Goal: Communication & Community: Answer question/provide support

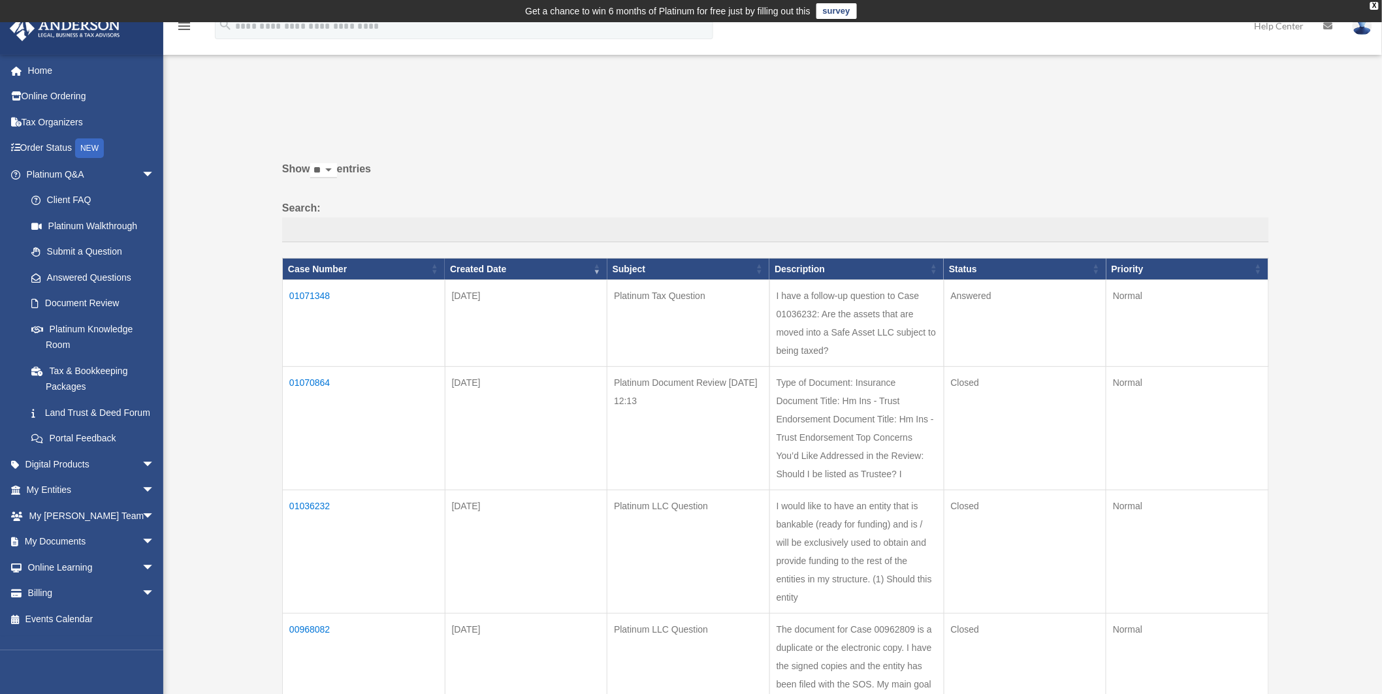
click at [663, 302] on td "Platinum Tax Question" at bounding box center [688, 323] width 163 height 87
click at [831, 315] on td "I have a follow-up question to Case 01036232: Are the assets that are moved int…" at bounding box center [856, 323] width 174 height 87
click at [985, 296] on td "Answered" at bounding box center [1025, 323] width 163 height 87
click at [312, 296] on td "01071348" at bounding box center [364, 323] width 163 height 87
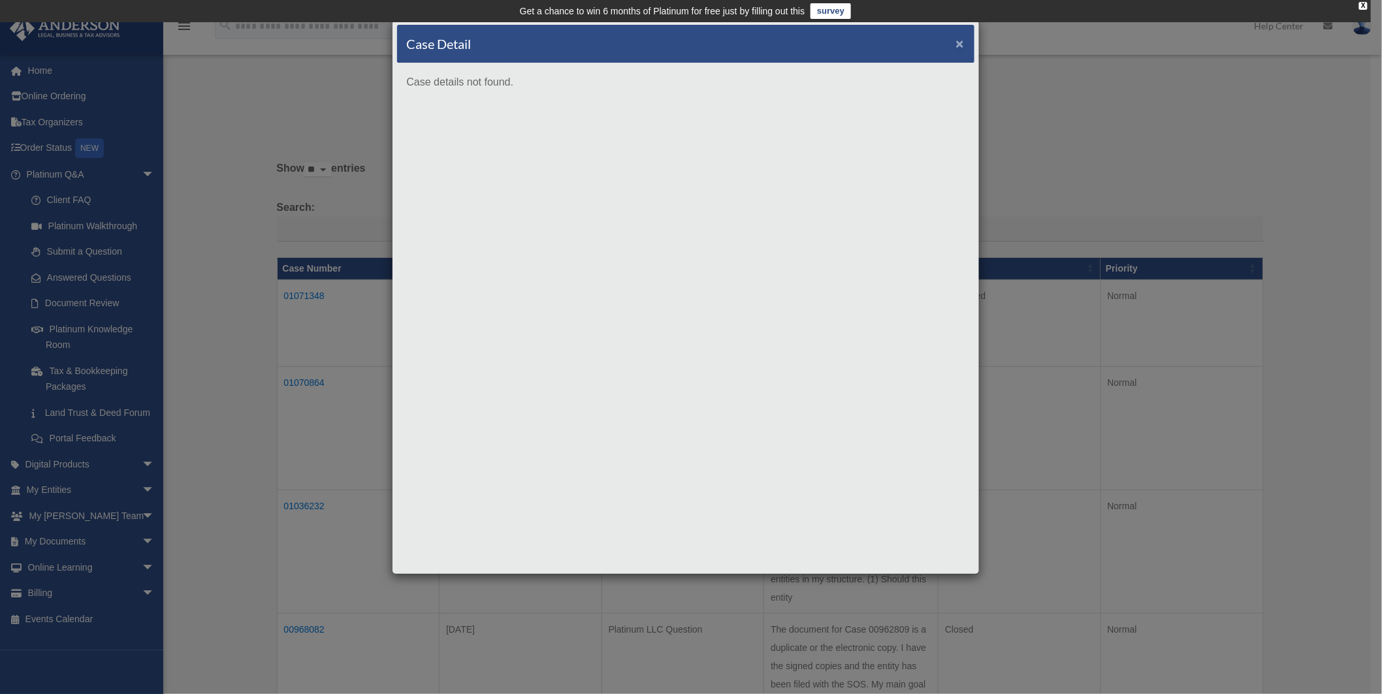
click at [958, 40] on span "×" at bounding box center [960, 43] width 8 height 15
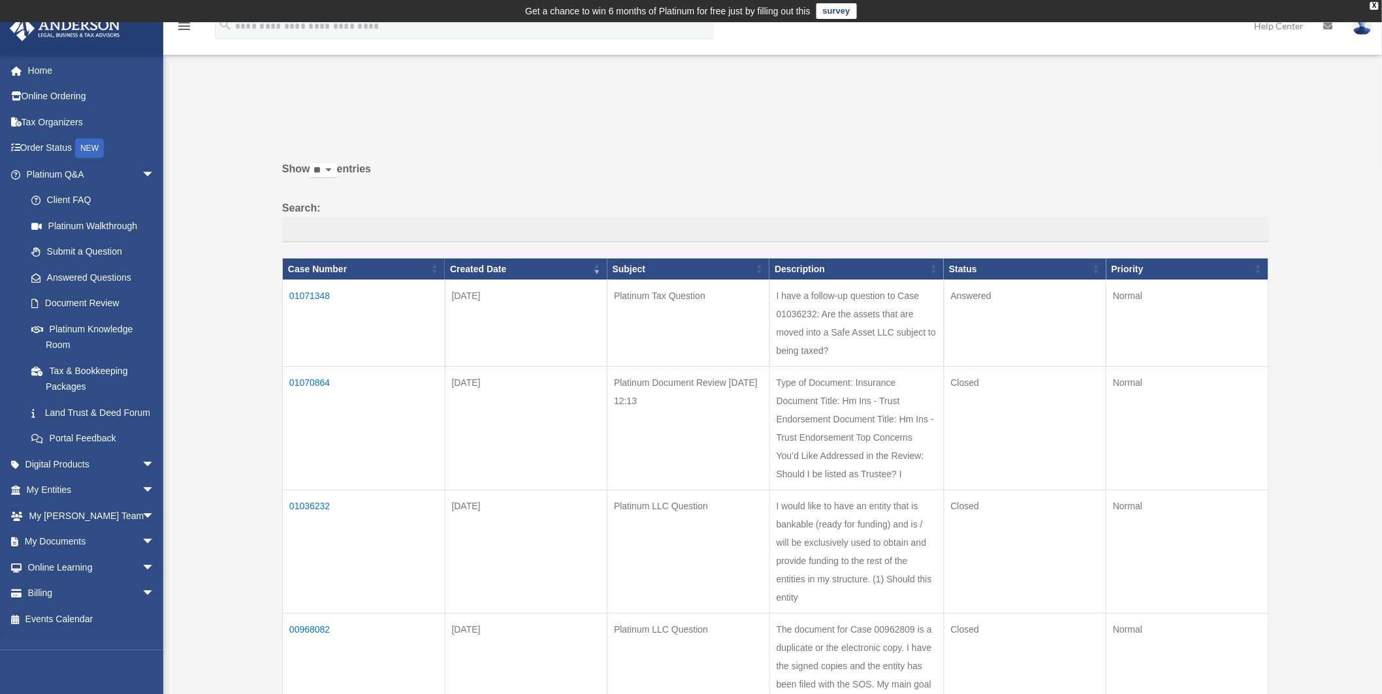
click at [878, 320] on td "I have a follow-up question to Case 01036232: Are the assets that are moved int…" at bounding box center [856, 323] width 174 height 87
click at [647, 297] on td "Platinum Tax Question" at bounding box center [688, 323] width 163 height 87
click at [316, 297] on td "01071348" at bounding box center [364, 323] width 163 height 87
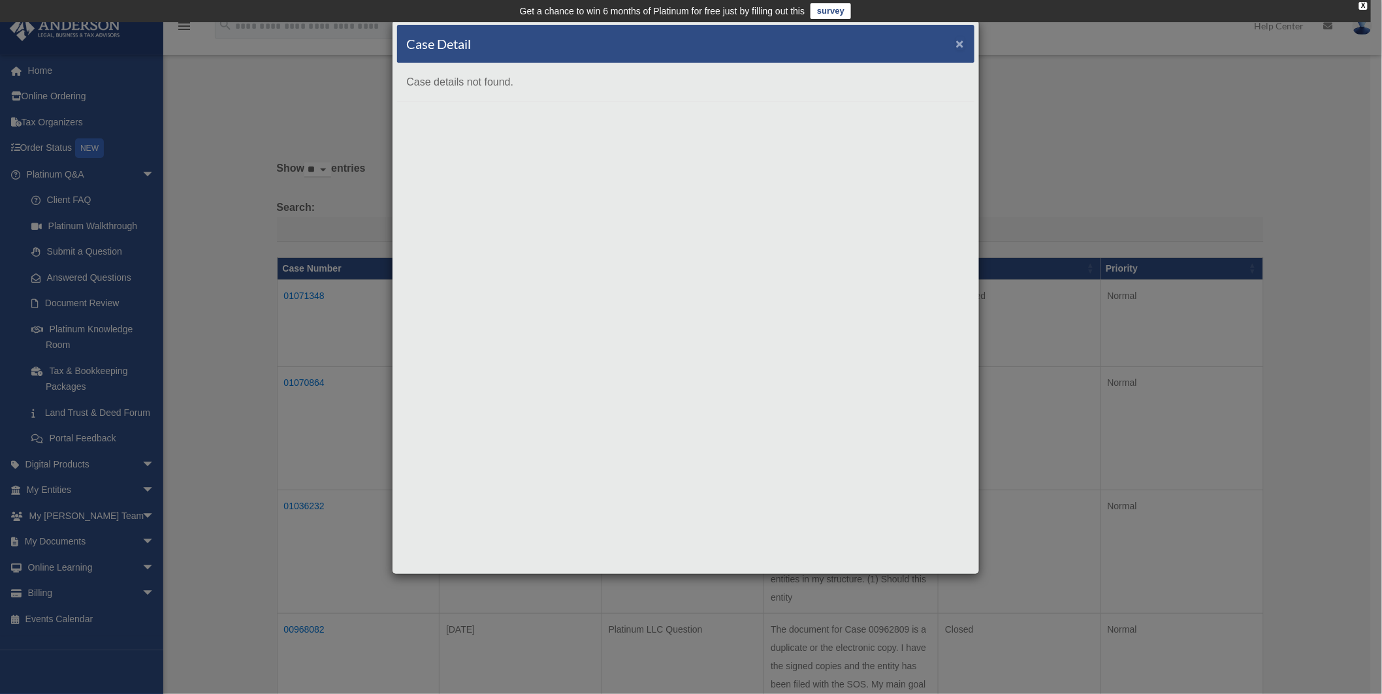
click at [961, 38] on span "×" at bounding box center [960, 43] width 8 height 15
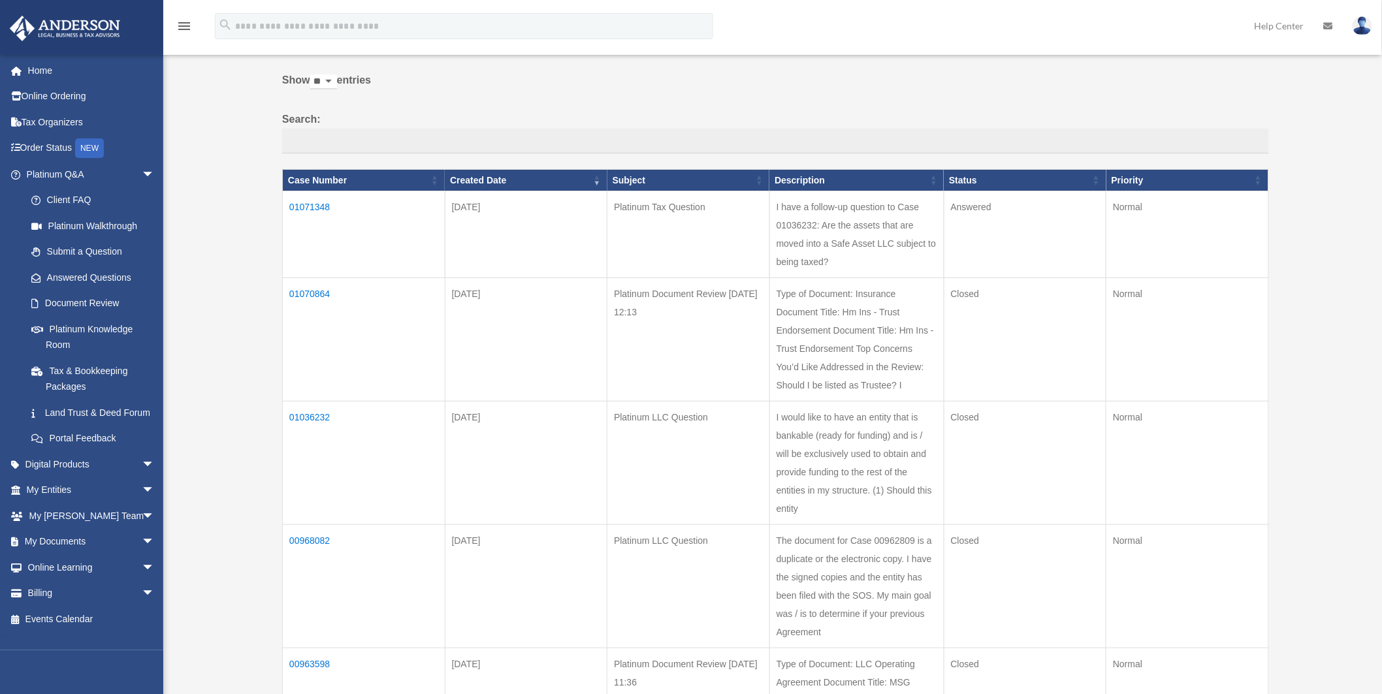
scroll to position [145, 0]
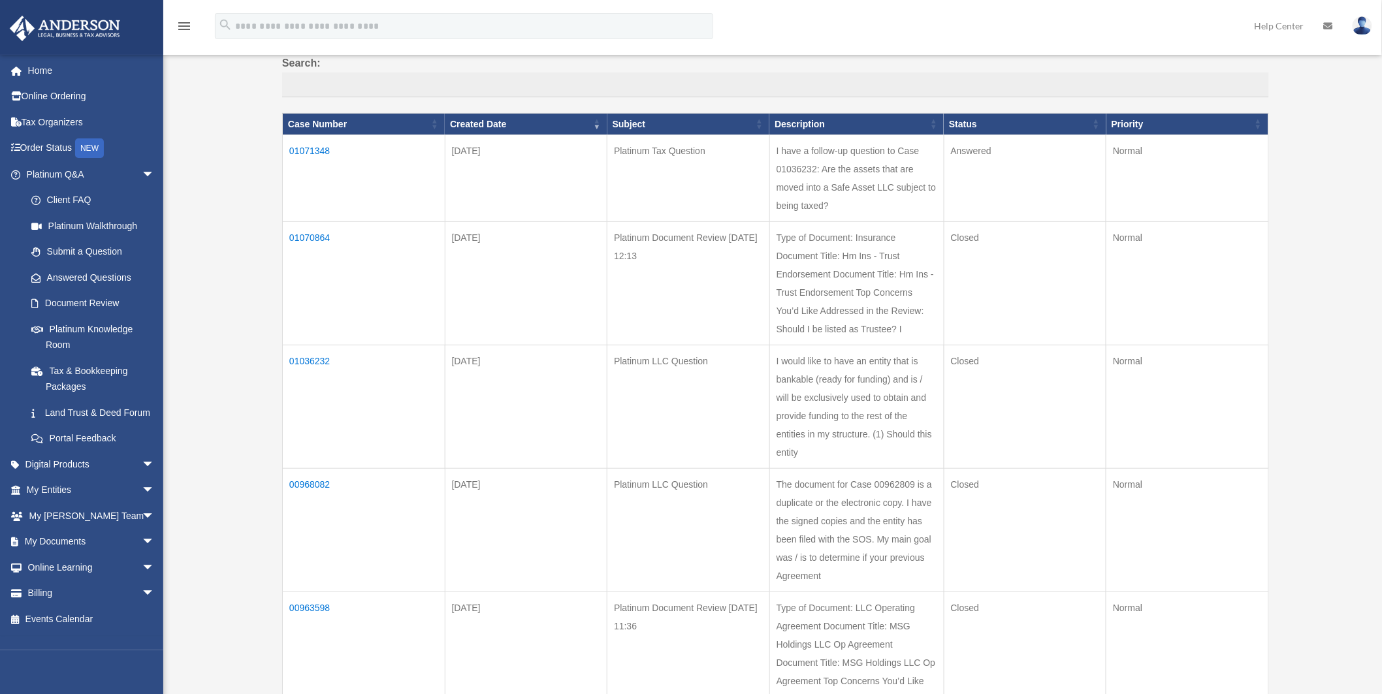
click at [318, 362] on td "01036232" at bounding box center [364, 406] width 163 height 123
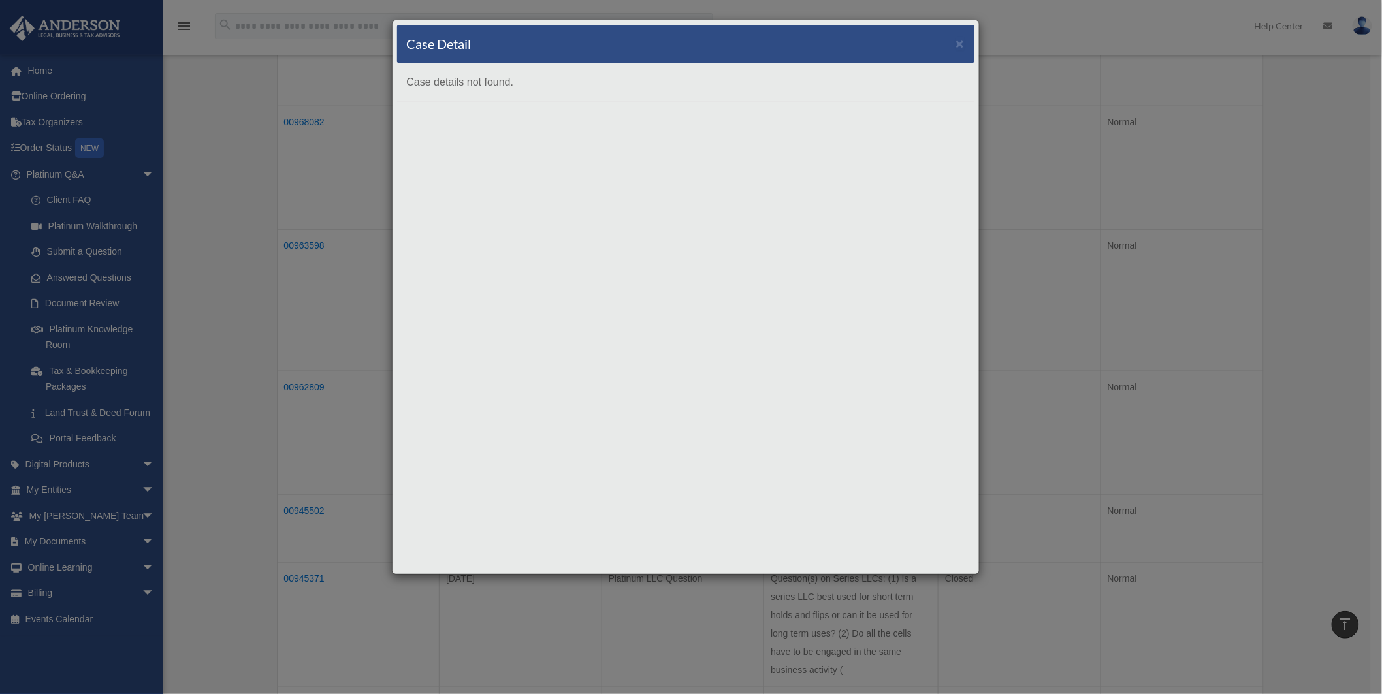
scroll to position [408, 0]
click at [963, 40] on span "×" at bounding box center [960, 43] width 8 height 15
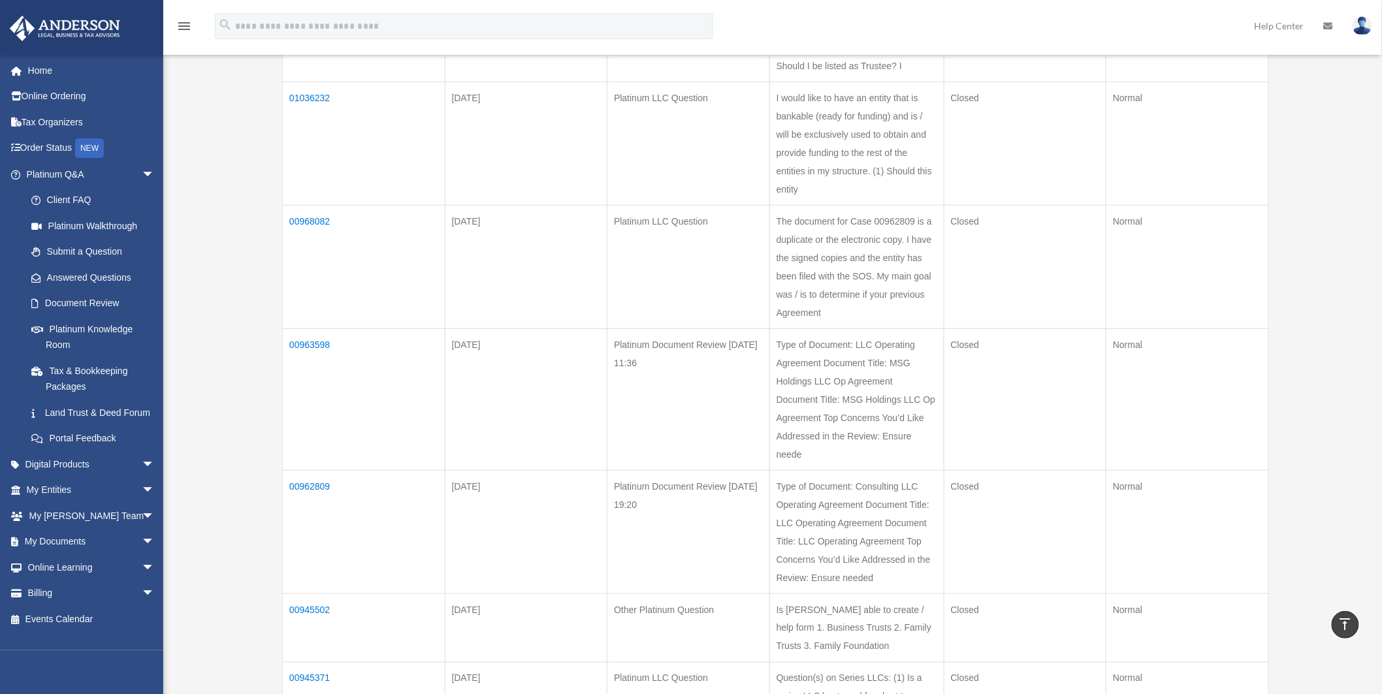
click at [317, 345] on td "00963598" at bounding box center [364, 400] width 163 height 142
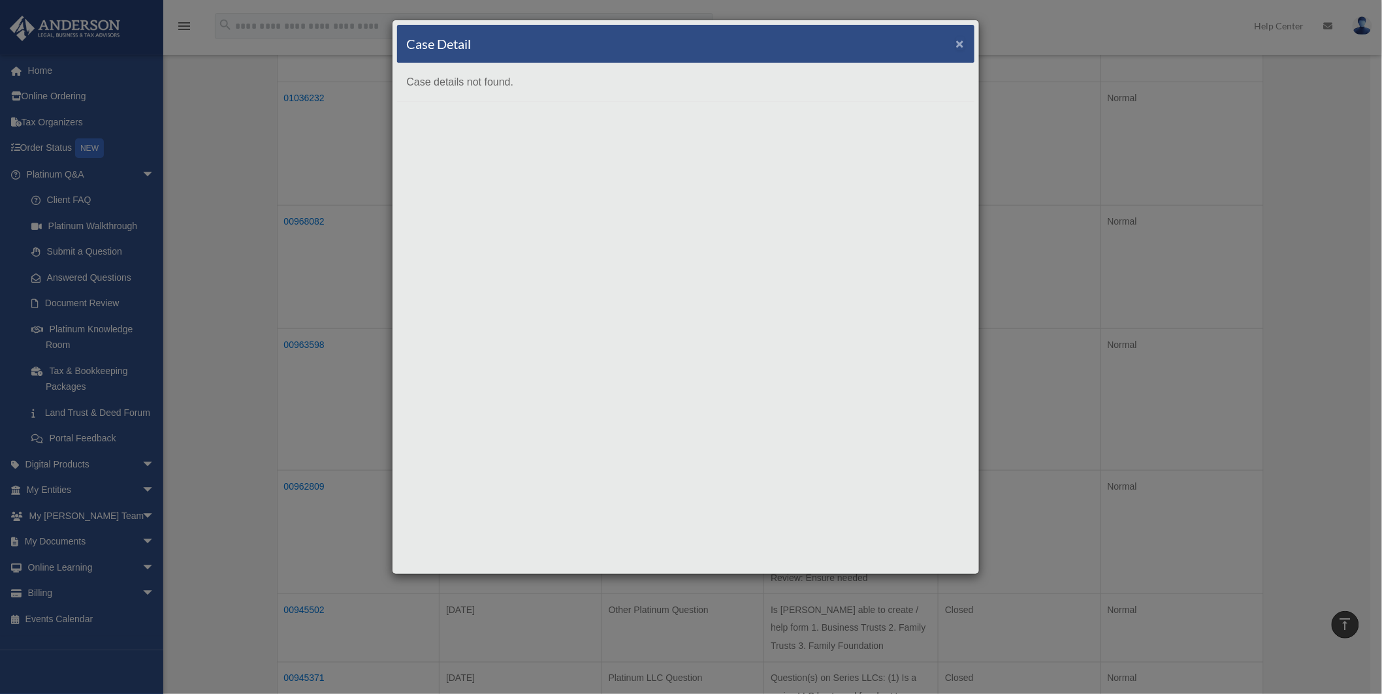
click at [957, 39] on span "×" at bounding box center [960, 43] width 8 height 15
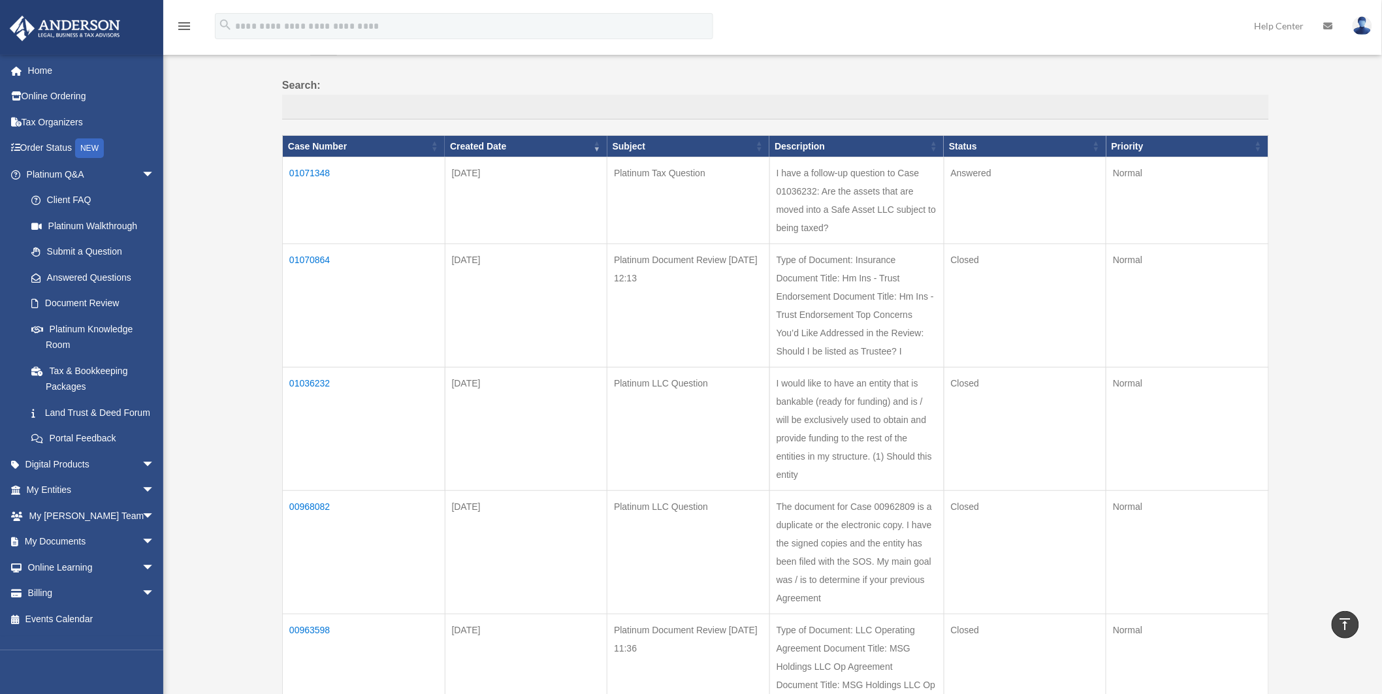
scroll to position [0, 0]
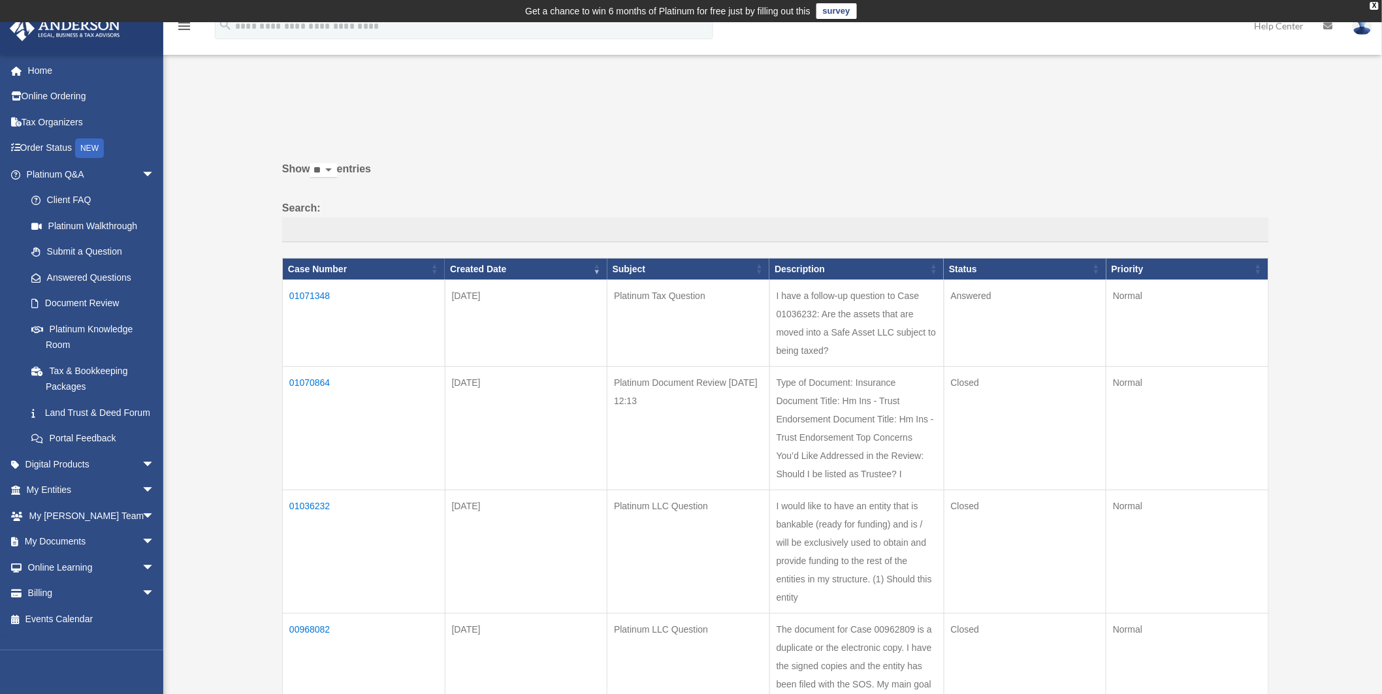
click at [310, 294] on td "01071348" at bounding box center [364, 323] width 163 height 87
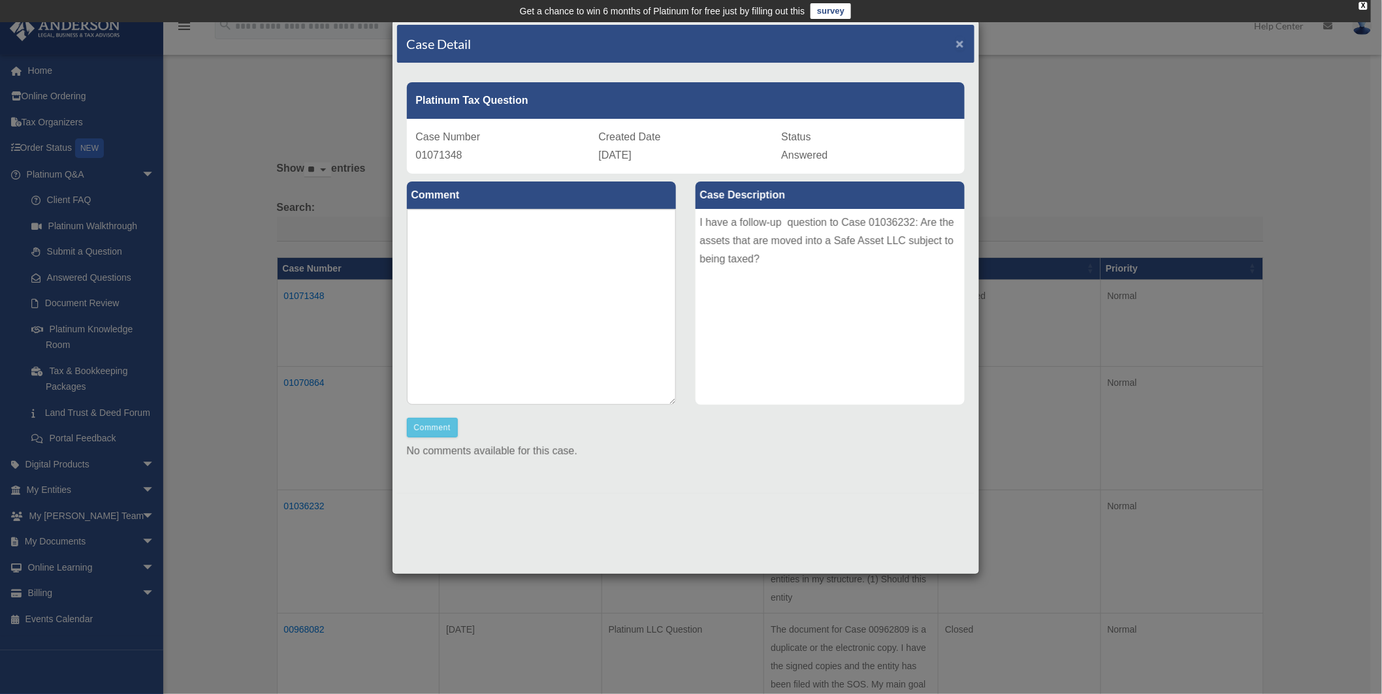
click at [957, 40] on span "×" at bounding box center [960, 43] width 8 height 15
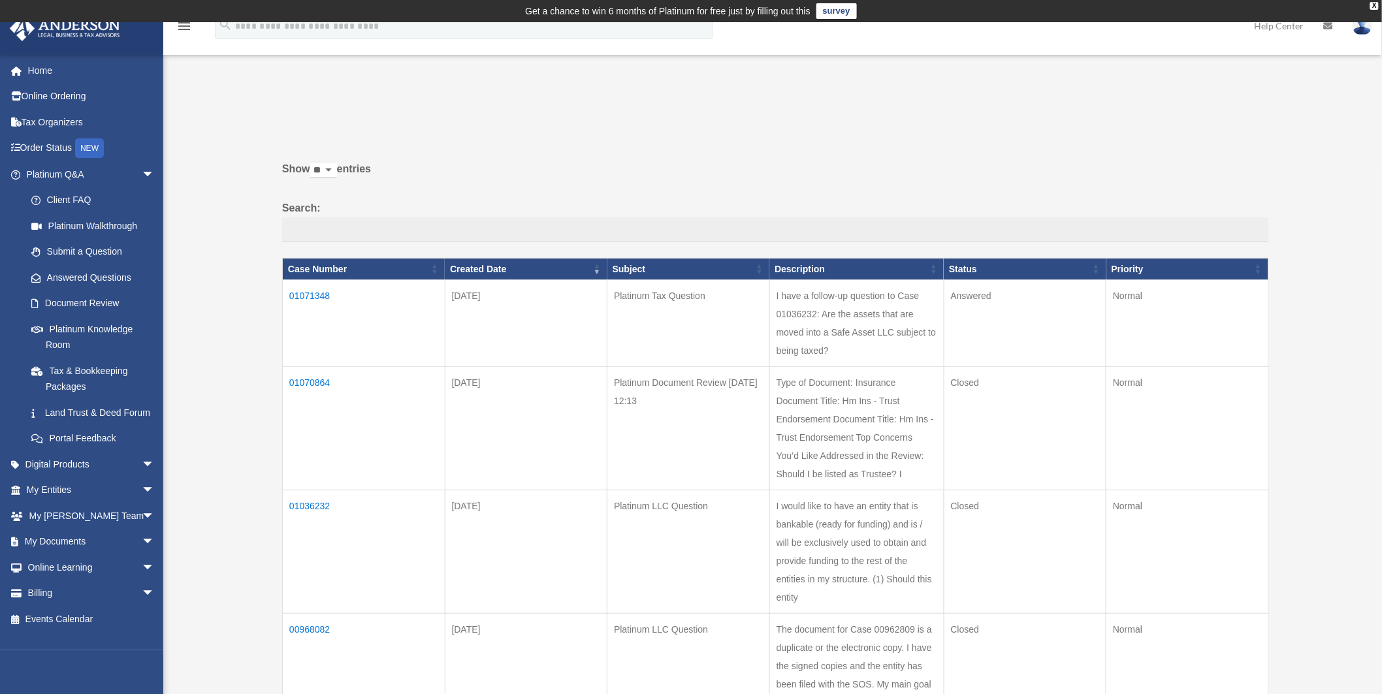
click at [319, 505] on td "01036232" at bounding box center [364, 551] width 163 height 123
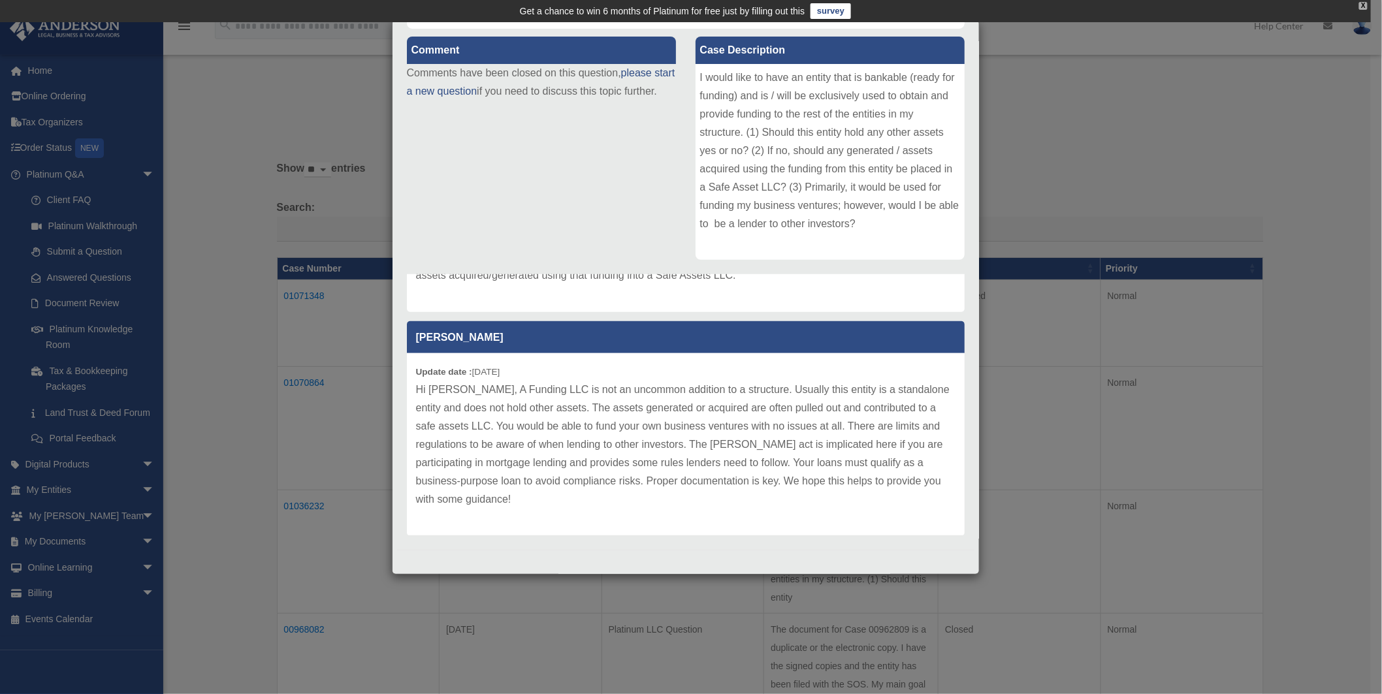
click at [1361, 2] on div "X" at bounding box center [1363, 6] width 8 height 8
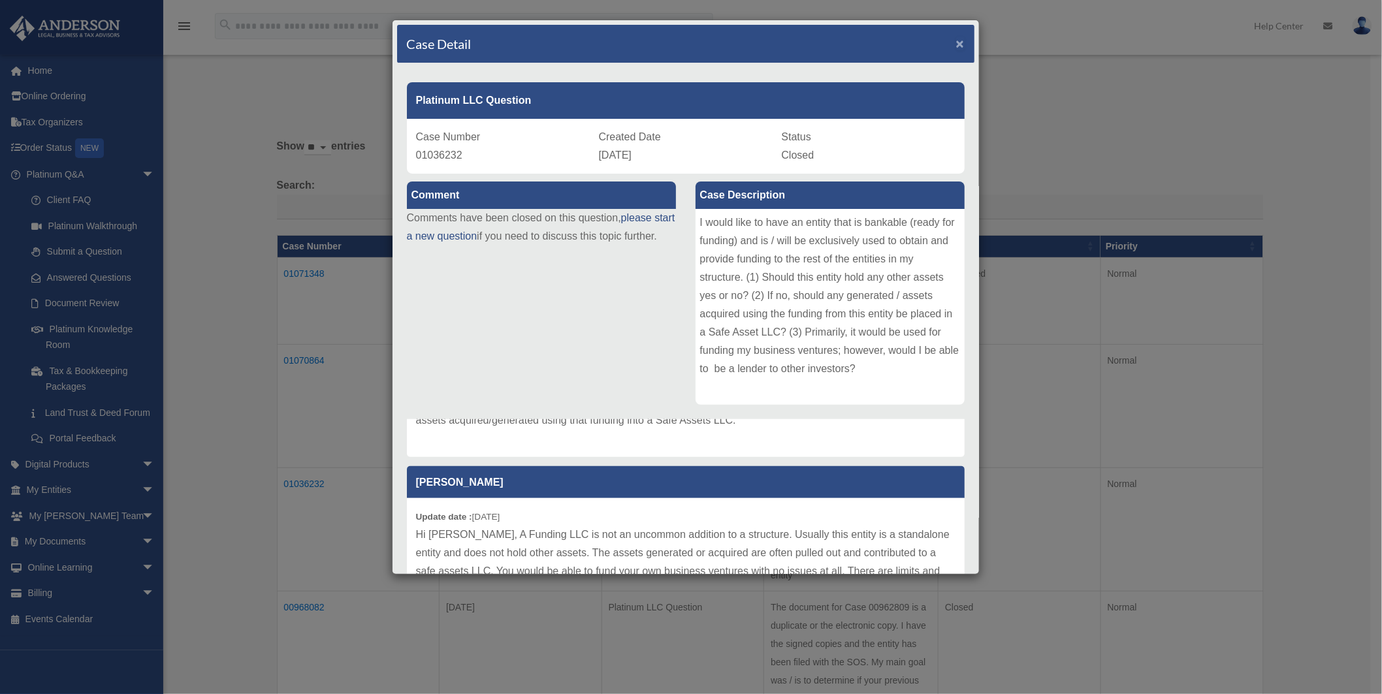
click at [956, 44] on span "×" at bounding box center [960, 43] width 8 height 15
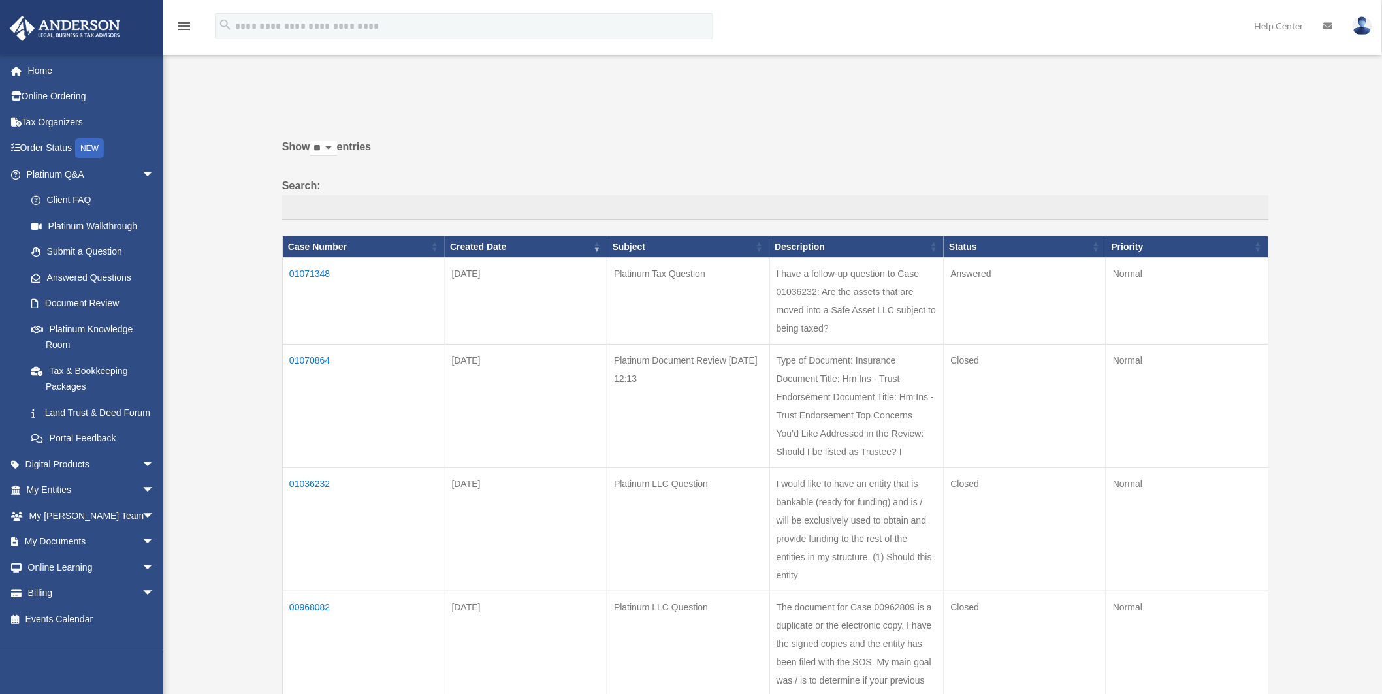
click at [849, 292] on td "I have a follow-up question to Case 01036232: Are the assets that are moved int…" at bounding box center [856, 301] width 174 height 87
click at [294, 272] on td "01071348" at bounding box center [364, 301] width 163 height 87
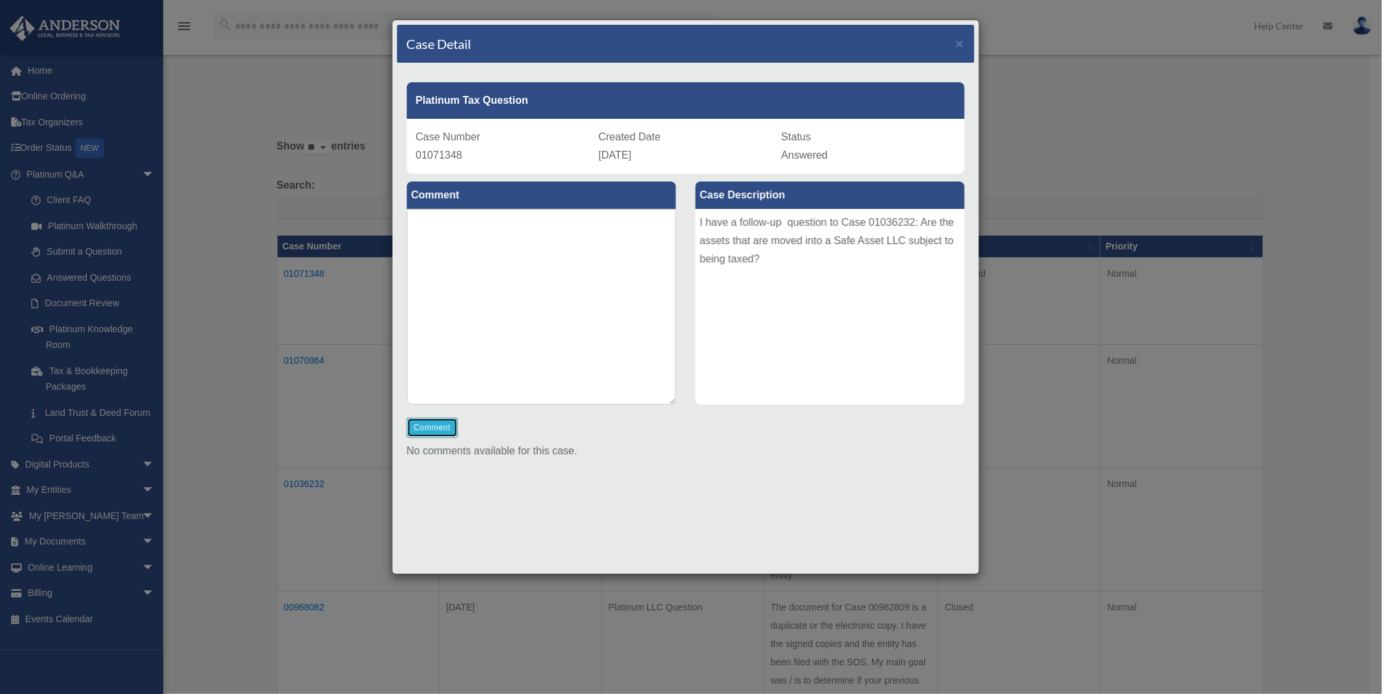
click at [421, 426] on button "Comment" at bounding box center [433, 428] width 52 height 20
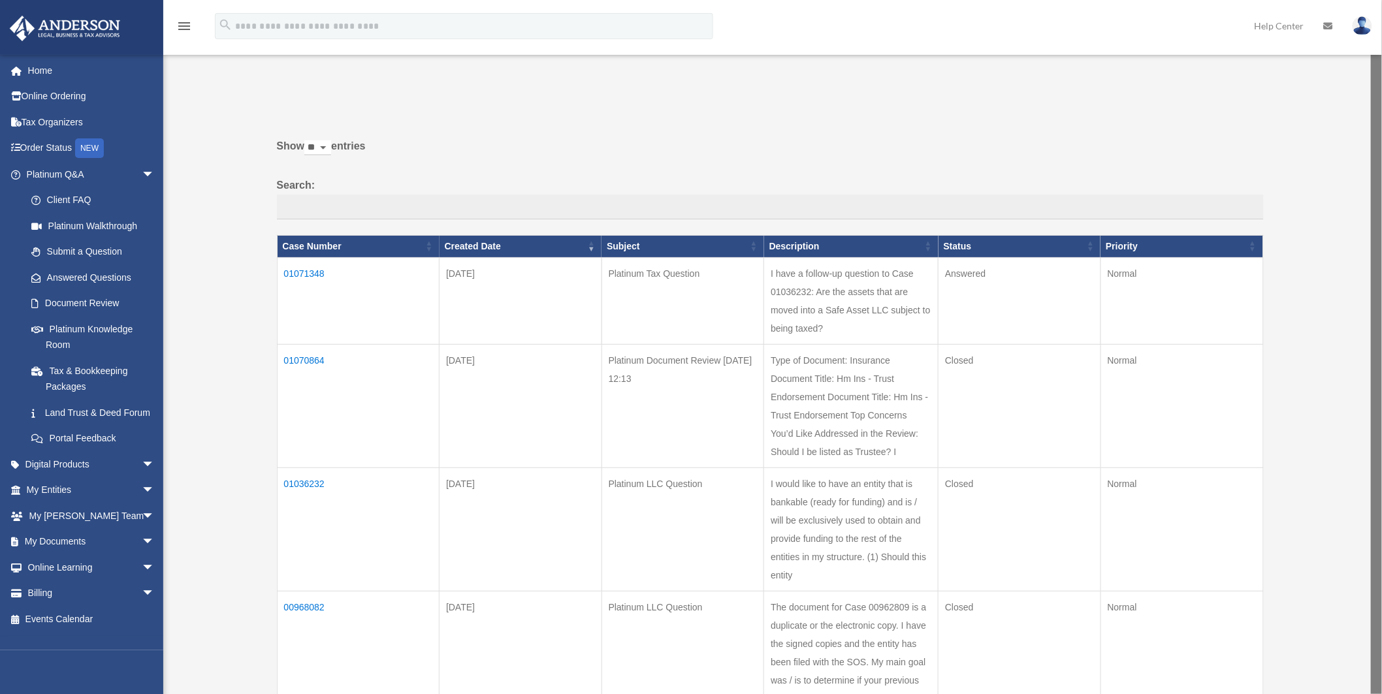
click at [321, 270] on td "01071348" at bounding box center [358, 300] width 163 height 87
click at [305, 272] on td "01071348" at bounding box center [364, 301] width 163 height 87
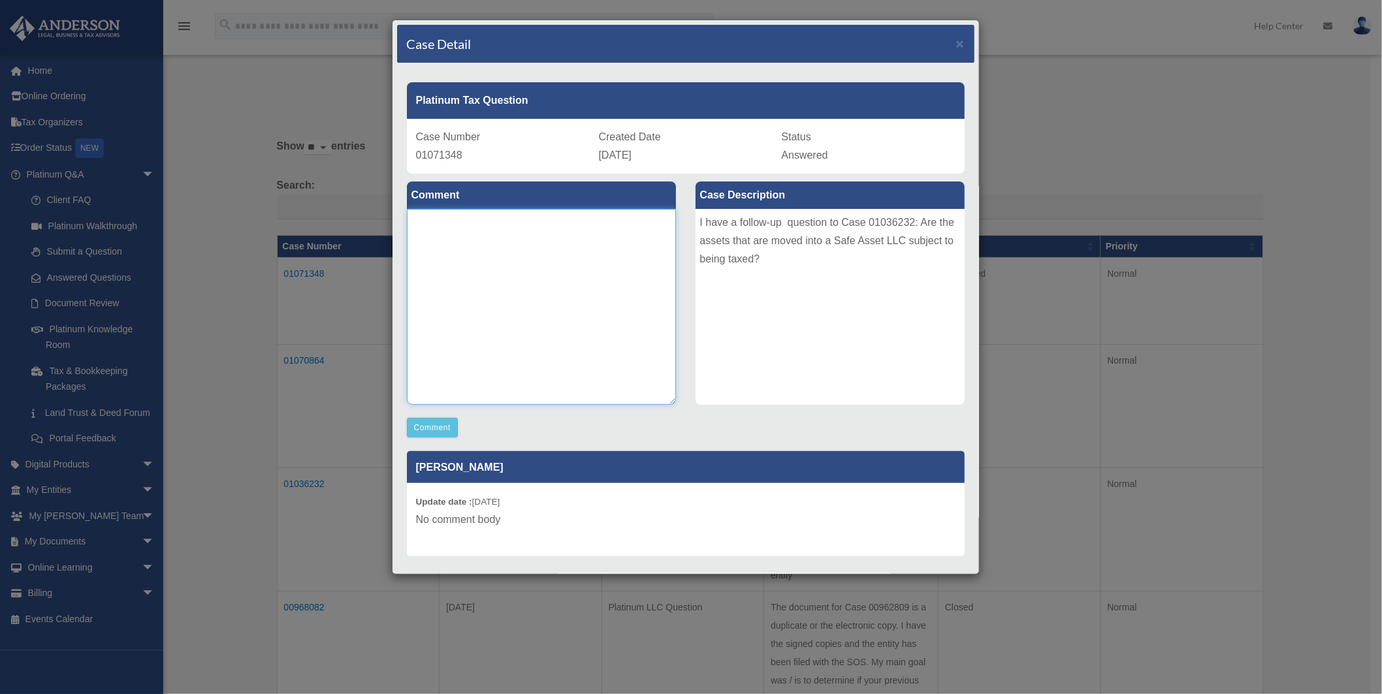
click at [481, 232] on textarea at bounding box center [541, 307] width 269 height 196
type textarea "**********"
click at [420, 429] on button "Comment" at bounding box center [433, 428] width 52 height 20
